Goal: Information Seeking & Learning: Learn about a topic

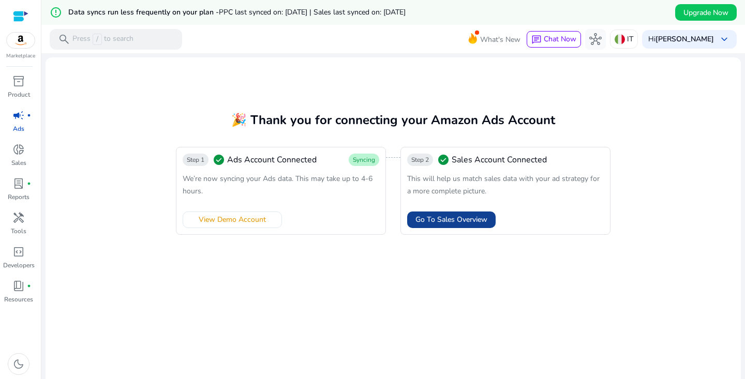
click at [434, 217] on span "Go To Sales Overview" at bounding box center [451, 219] width 72 height 11
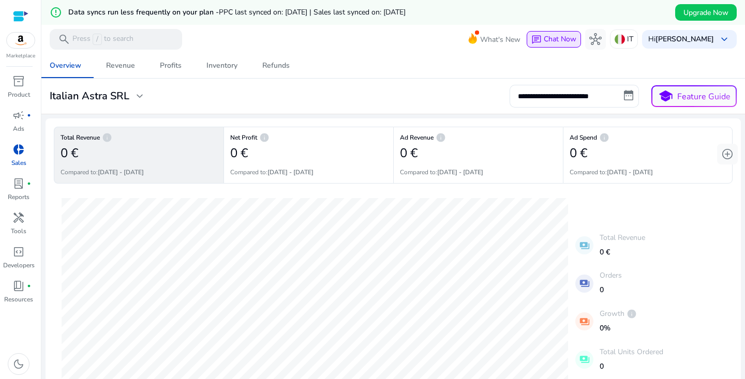
click at [562, 35] on span "Chat Now" at bounding box center [559, 39] width 33 height 10
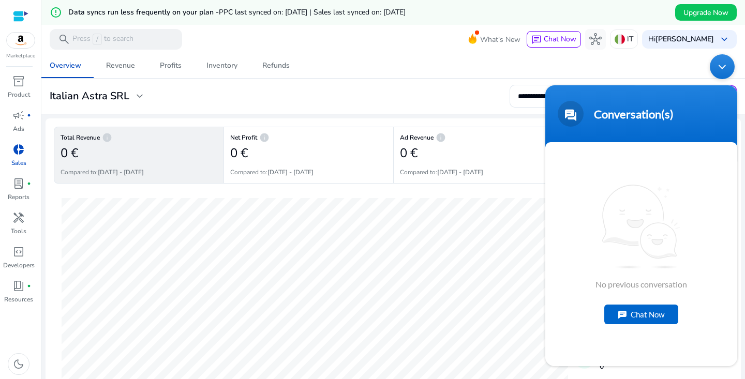
click at [632, 312] on div "Chat Now" at bounding box center [641, 314] width 74 height 20
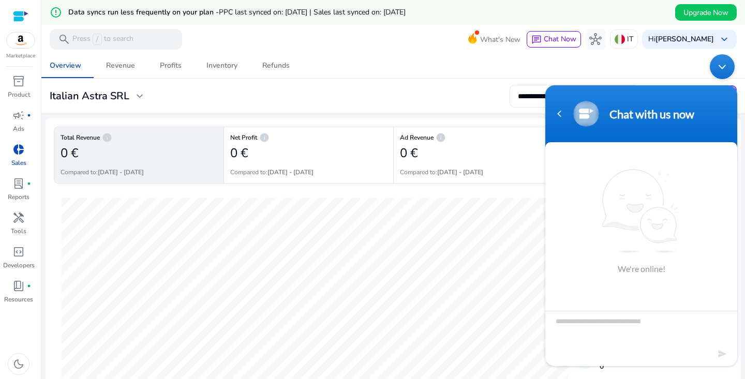
click at [619, 320] on textarea "Type your message and hit 'Enter'" at bounding box center [641, 328] width 192 height 36
type textarea "**********"
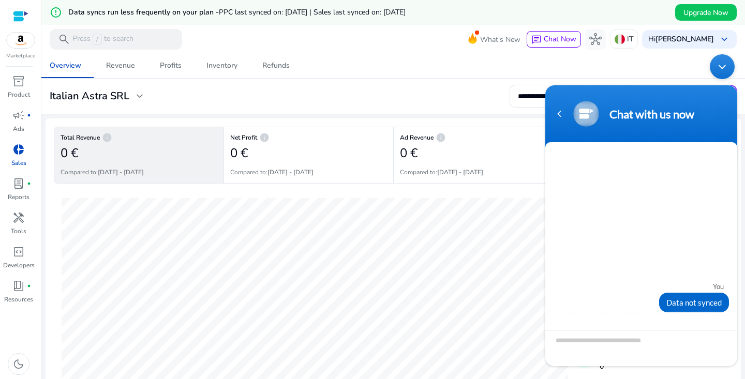
scroll to position [68, 0]
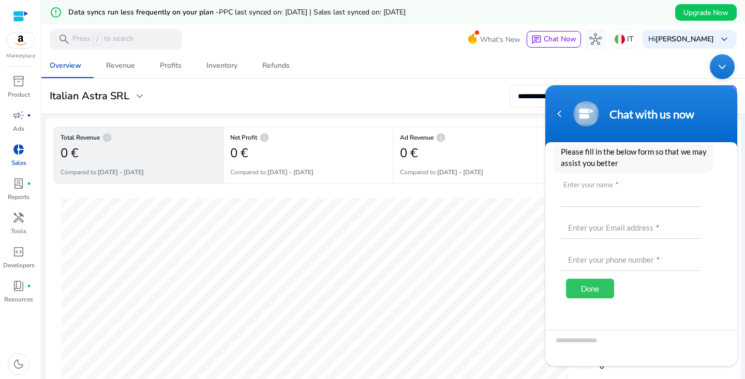
click at [620, 200] on input "text" at bounding box center [631, 193] width 140 height 25
type input "**********"
click at [598, 287] on div "Done" at bounding box center [590, 288] width 48 height 20
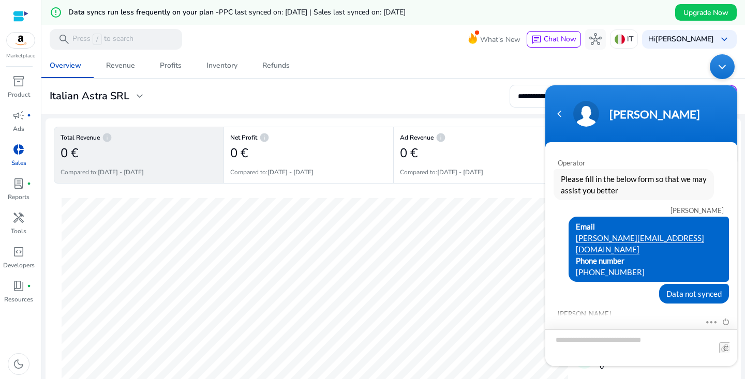
scroll to position [16, 0]
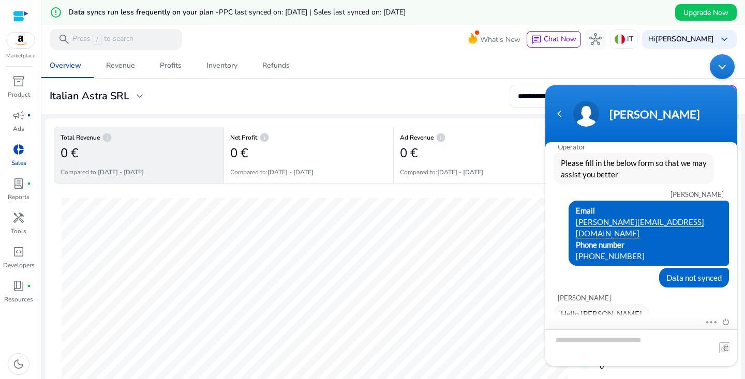
click at [621, 347] on textarea "Type your message and hit 'Enter'" at bounding box center [641, 347] width 192 height 37
type textarea "*****"
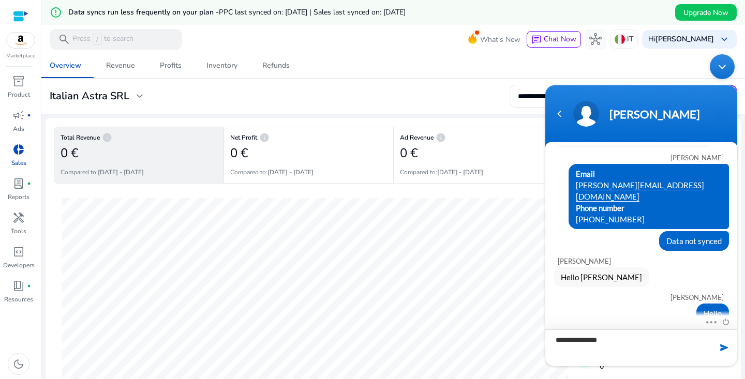
type textarea "**********"
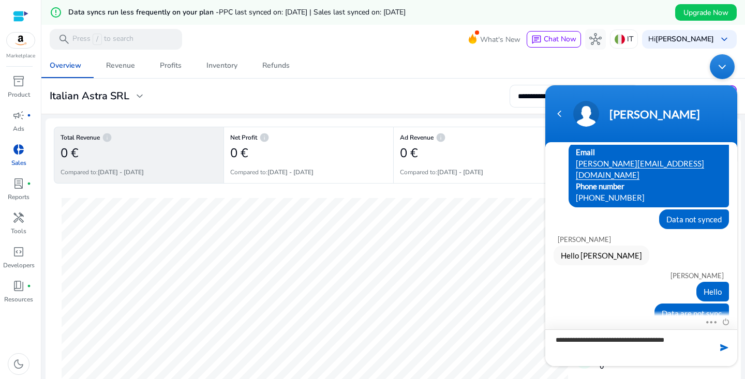
scroll to position [122, 0]
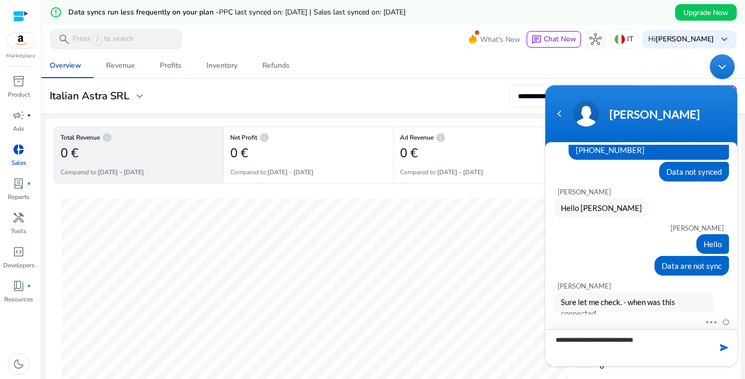
type textarea "**********"
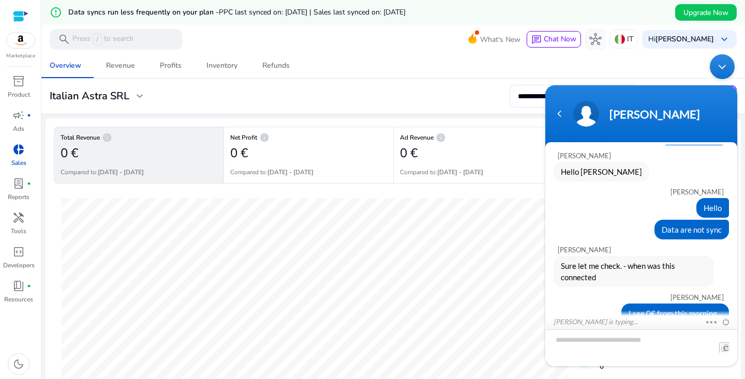
scroll to position [206, 0]
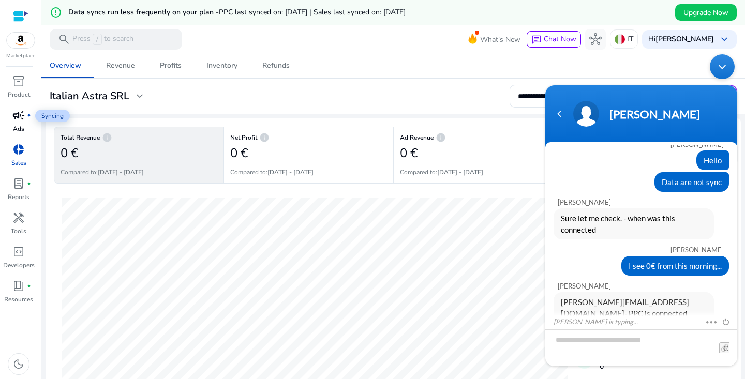
click at [7, 115] on div "campaign fiber_manual_record" at bounding box center [18, 115] width 29 height 17
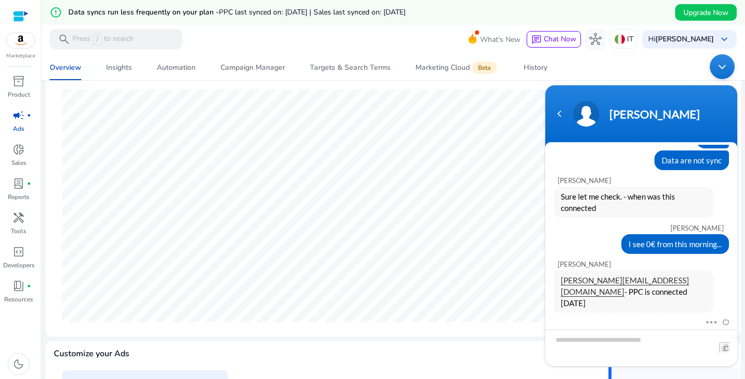
scroll to position [147, 0]
click at [577, 339] on textarea "Type your message and hit 'Enter'" at bounding box center [641, 347] width 192 height 37
type textarea "**********"
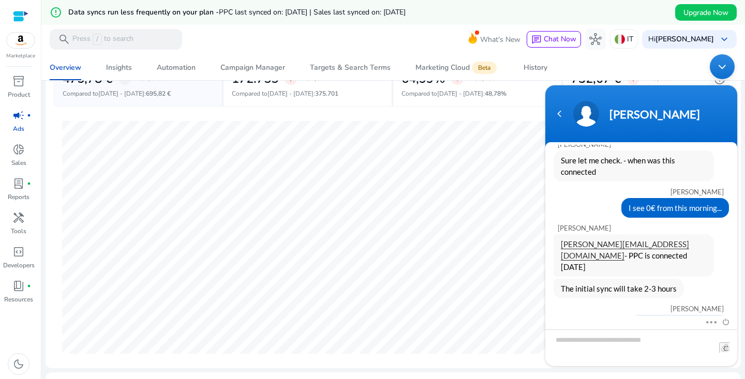
scroll to position [138, 0]
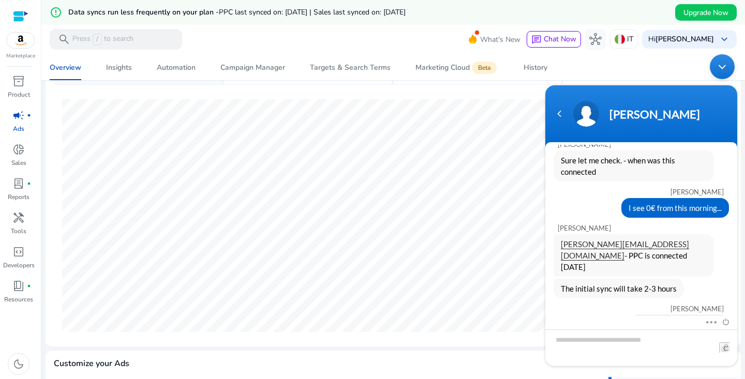
click at [719, 67] on div "Minimize live chat window" at bounding box center [721, 66] width 25 height 25
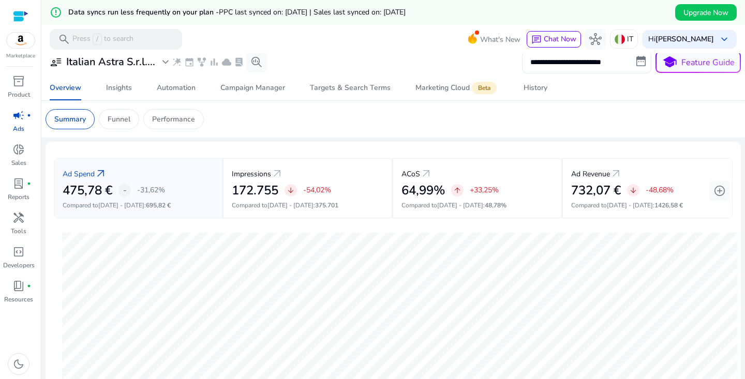
scroll to position [0, 0]
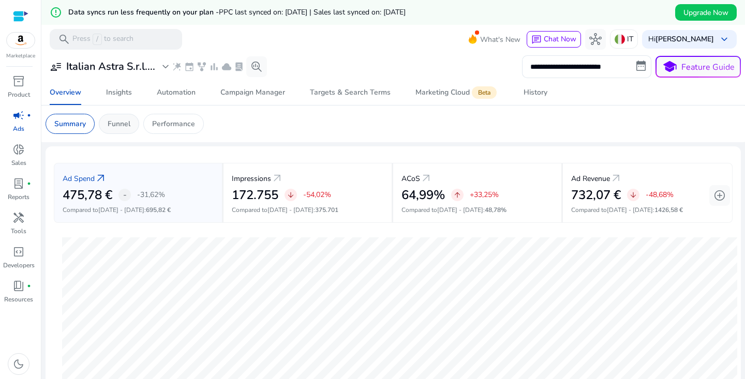
click at [127, 118] on p "Funnel" at bounding box center [119, 123] width 23 height 11
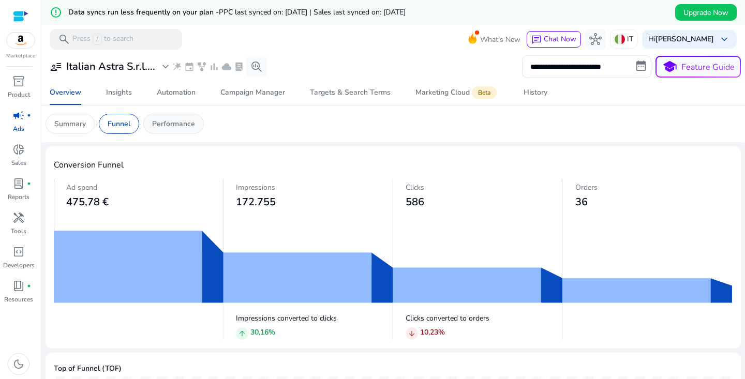
click at [167, 127] on p "Performance" at bounding box center [173, 123] width 43 height 11
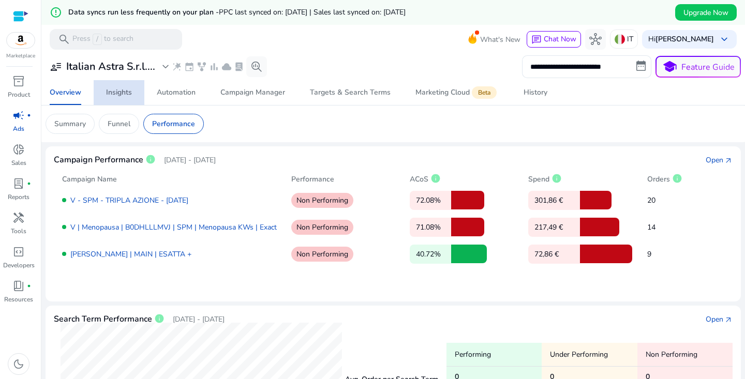
click at [130, 93] on div "Insights" at bounding box center [119, 92] width 26 height 7
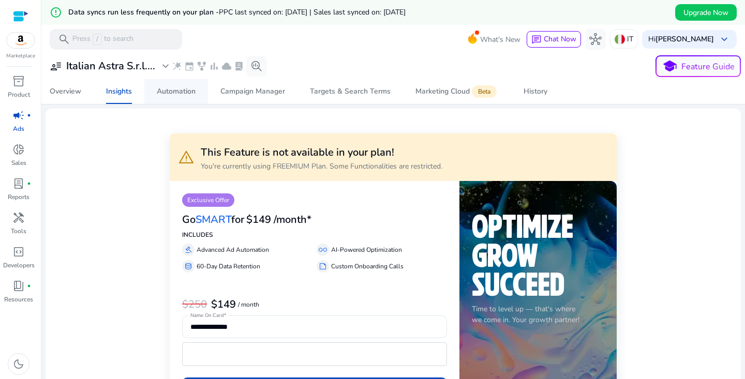
click at [162, 93] on div "Automation" at bounding box center [176, 91] width 39 height 7
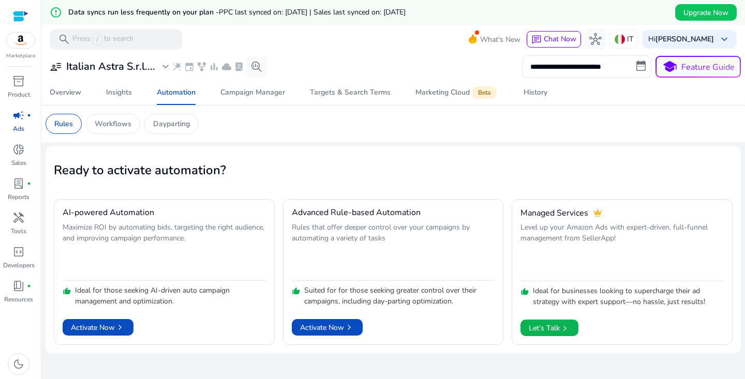
scroll to position [25, 0]
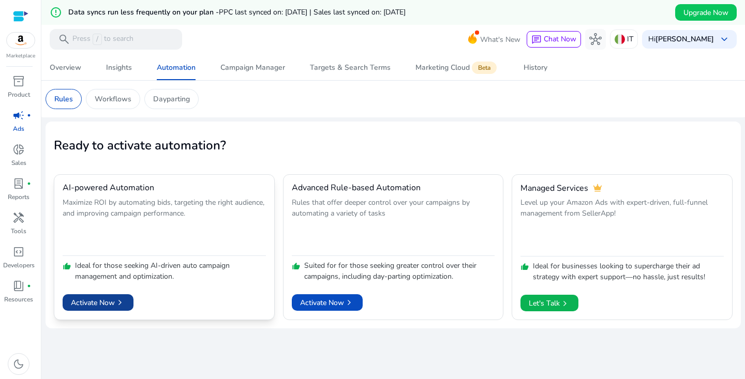
click at [115, 299] on span "chevron_right" at bounding box center [120, 302] width 10 height 10
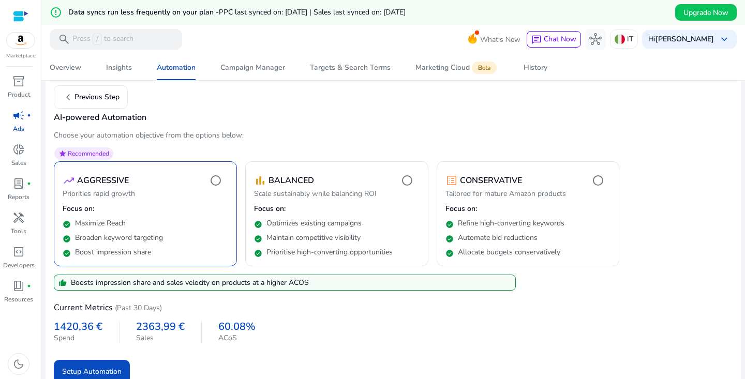
scroll to position [82, 0]
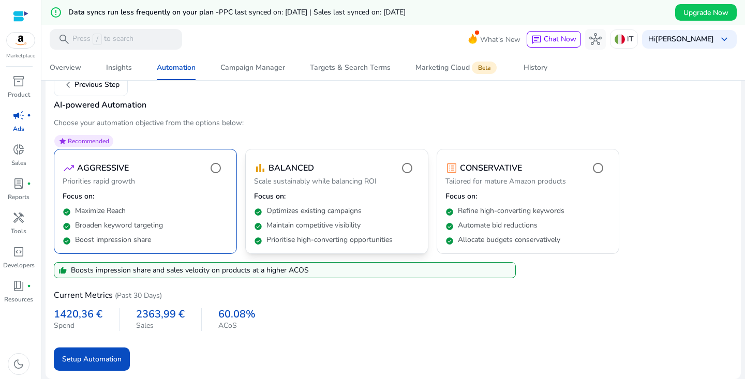
click at [362, 174] on div "bar_chart BALANCED" at bounding box center [336, 168] width 165 height 21
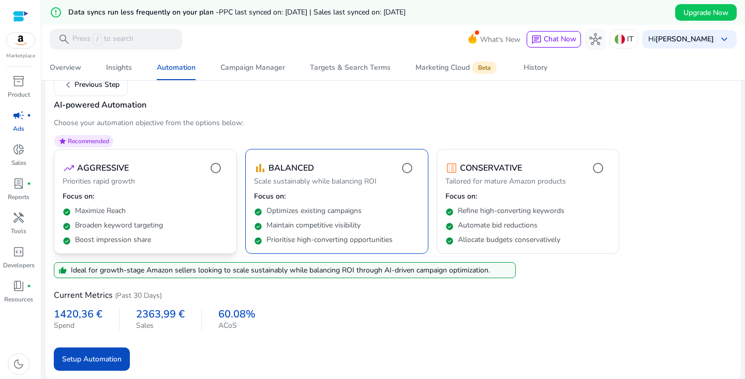
click at [186, 188] on p "Priorities rapid growth" at bounding box center [145, 182] width 165 height 12
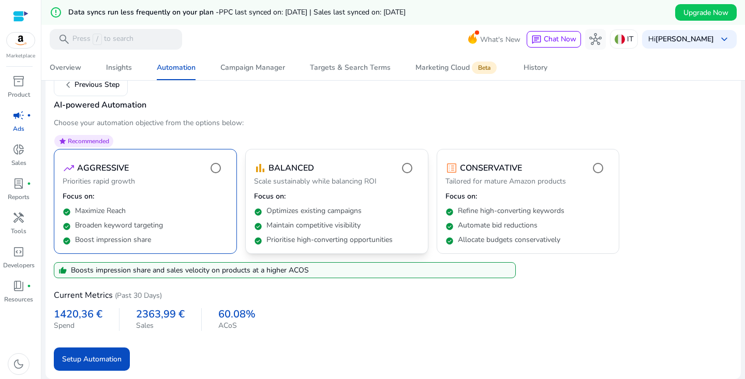
click at [323, 191] on mat-card "bar_chart BALANCED Scale sustainably while balancing ROI Focus on: check_circle…" at bounding box center [336, 201] width 183 height 105
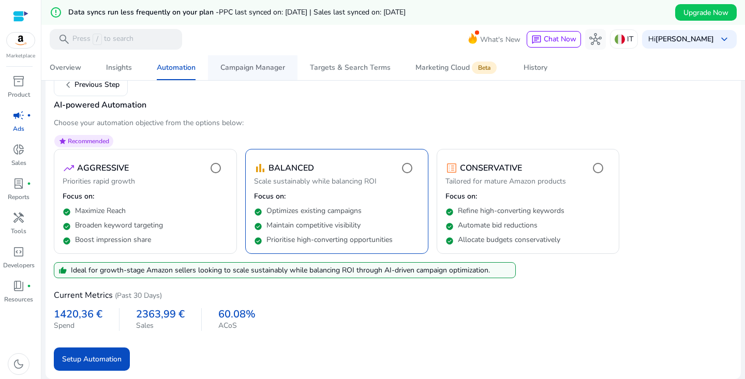
click at [244, 71] on div "Campaign Manager" at bounding box center [252, 67] width 65 height 7
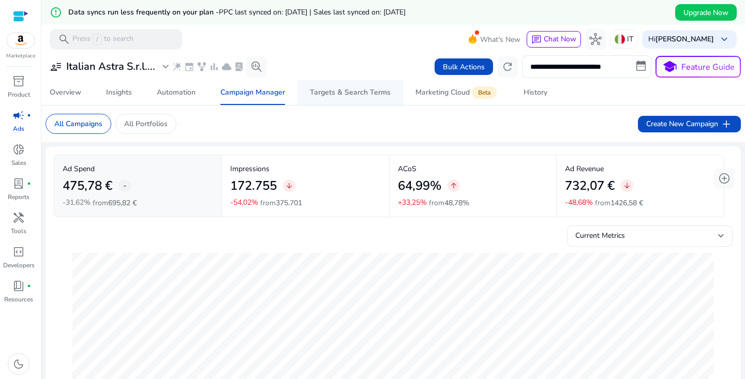
click at [319, 92] on div "Targets & Search Terms" at bounding box center [350, 92] width 81 height 7
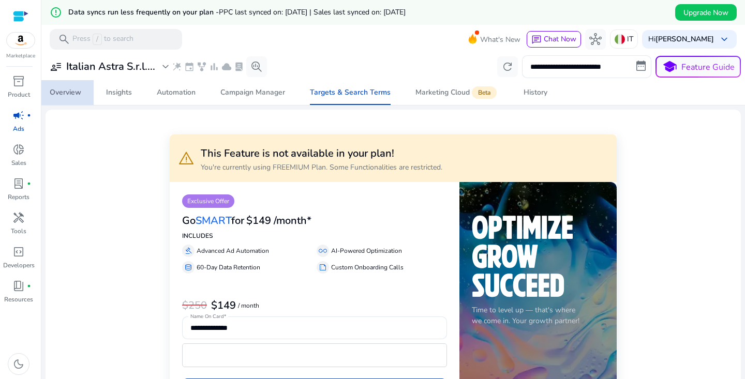
click at [69, 93] on div "Overview" at bounding box center [66, 92] width 32 height 7
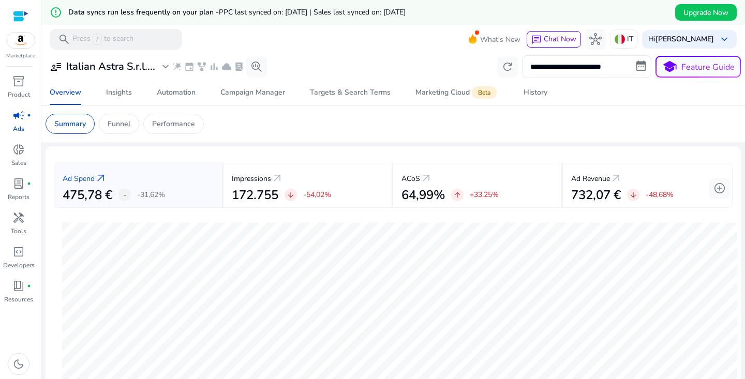
click at [232, 124] on app-sa-custom-tab "Summary Funnel Performance" at bounding box center [393, 124] width 695 height 20
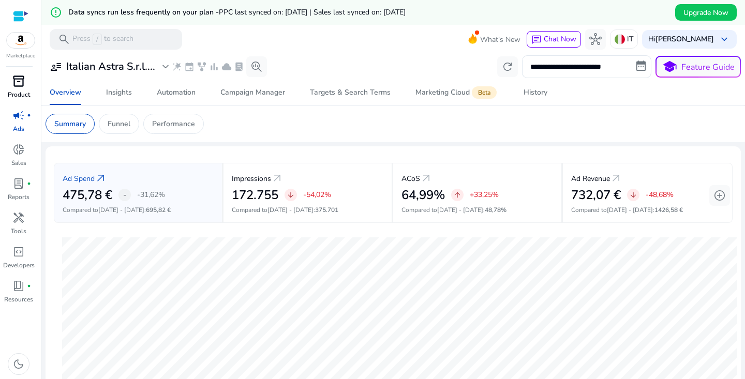
click at [13, 91] on p "Product" at bounding box center [19, 94] width 22 height 9
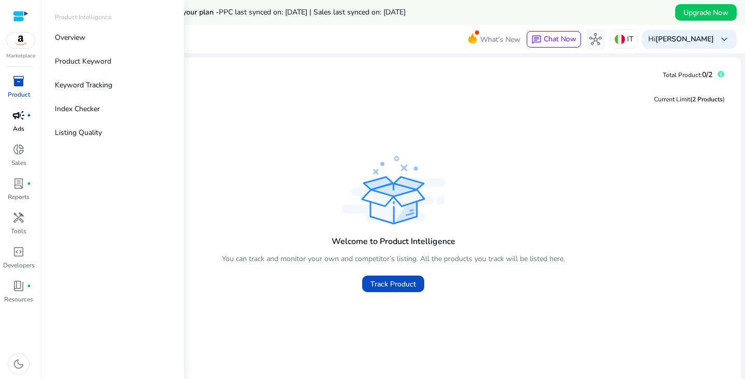
click at [13, 125] on p "Ads" at bounding box center [18, 128] width 11 height 9
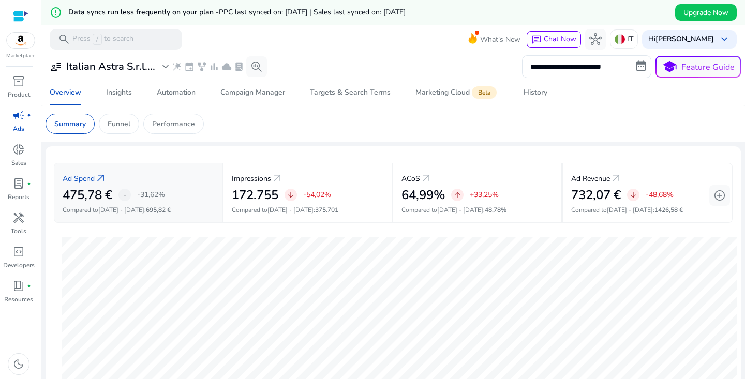
click at [163, 182] on div "Ad Spend arrow_outward" at bounding box center [138, 178] width 151 height 19
click at [14, 148] on span "donut_small" at bounding box center [18, 149] width 12 height 12
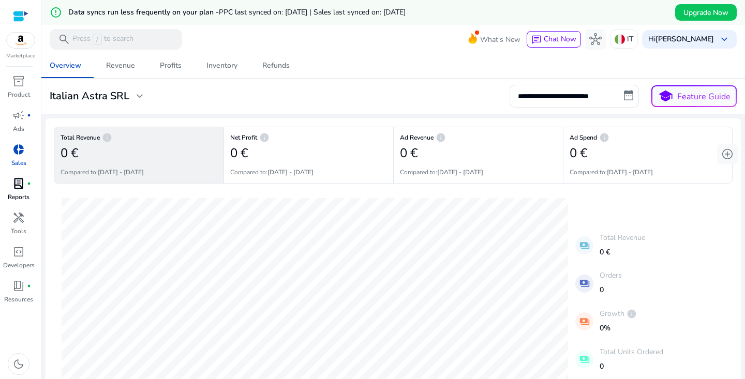
click at [18, 194] on p "Reports" at bounding box center [19, 196] width 22 height 9
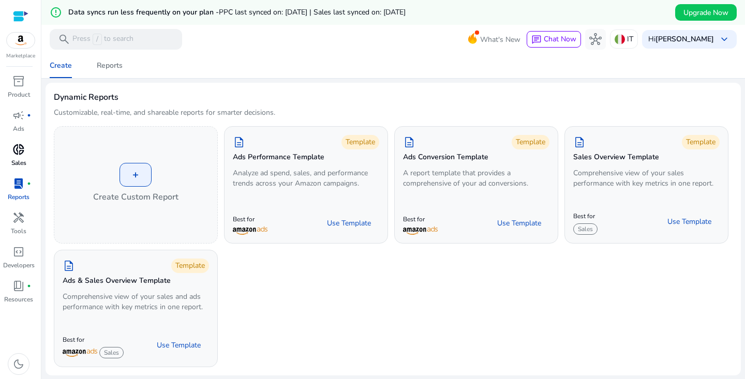
click at [20, 155] on span "donut_small" at bounding box center [18, 149] width 12 height 12
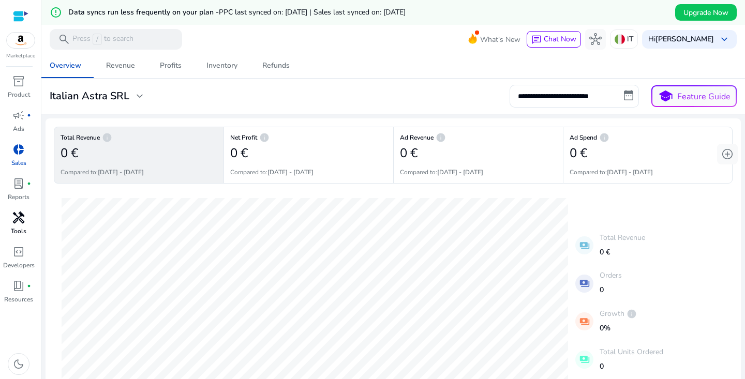
click at [28, 216] on div "handyman" at bounding box center [18, 217] width 29 height 17
